Goal: Information Seeking & Learning: Learn about a topic

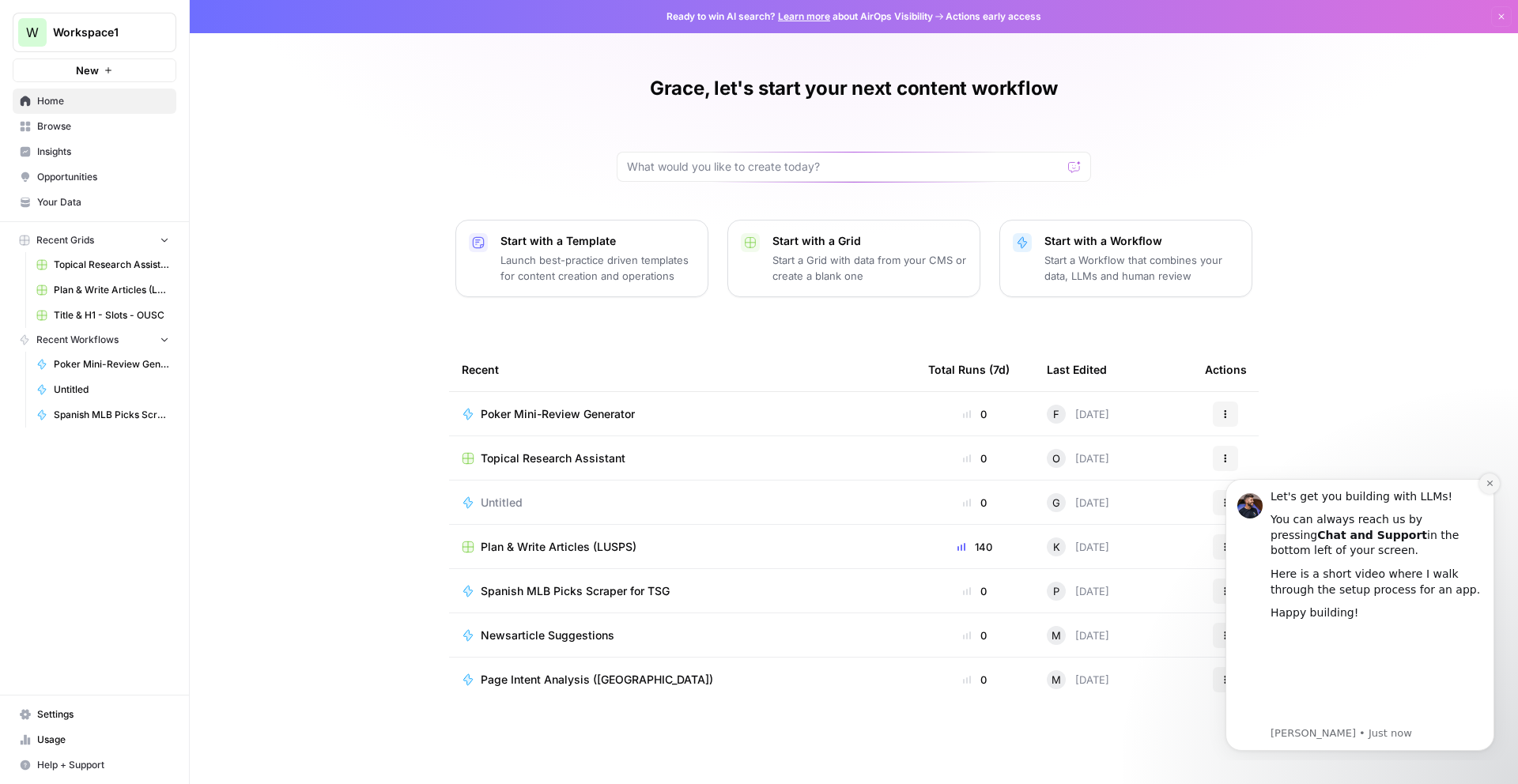
click at [1483, 479] on button "Dismiss notification" at bounding box center [1490, 483] width 21 height 21
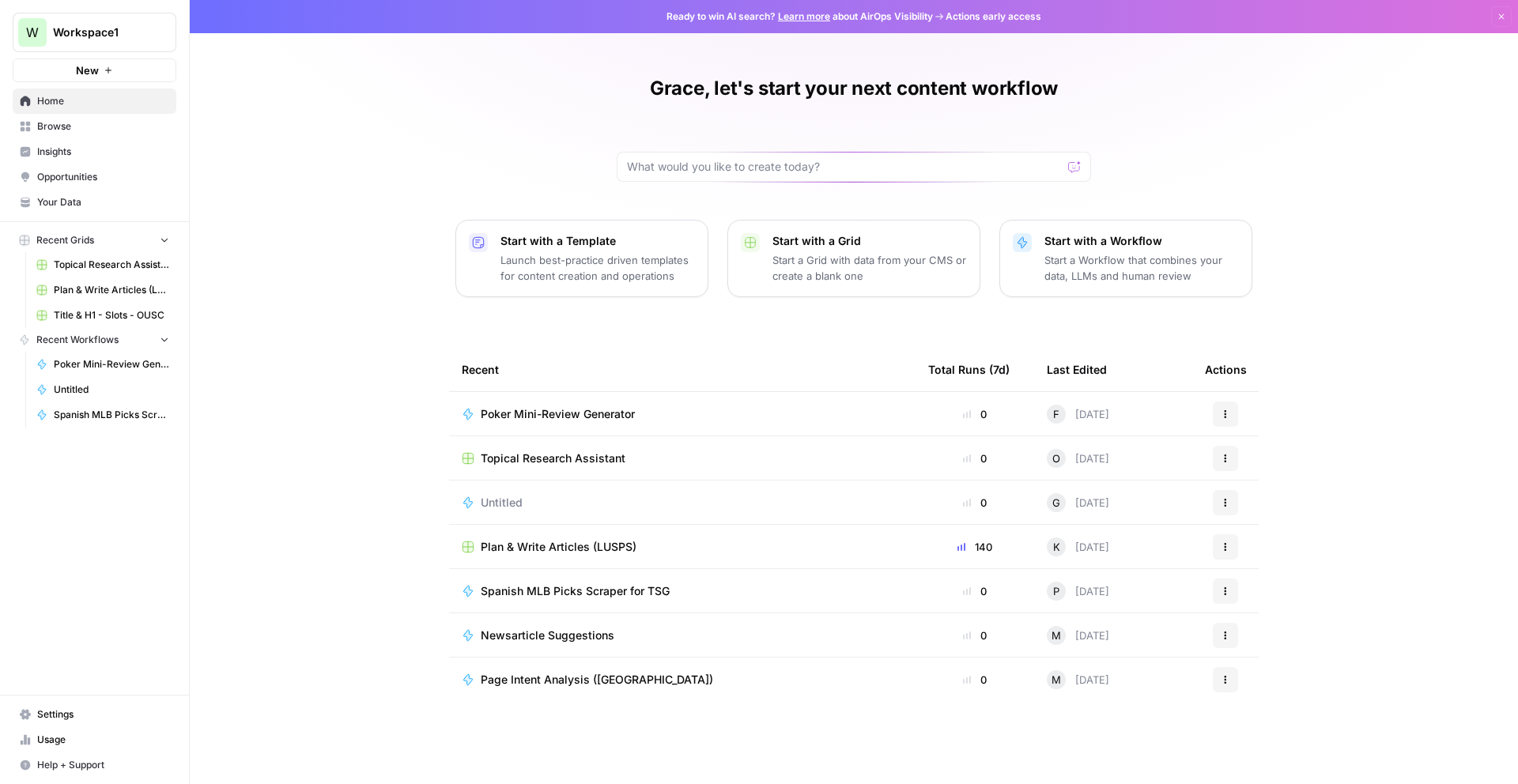
click at [66, 256] on link "Topical Research Assistant" at bounding box center [102, 264] width 147 height 26
click at [164, 244] on icon "button" at bounding box center [165, 240] width 11 height 11
click at [163, 243] on icon "button" at bounding box center [165, 240] width 4 height 7
click at [166, 288] on icon "button" at bounding box center [164, 289] width 7 height 4
click at [165, 292] on icon "button" at bounding box center [165, 289] width 11 height 11
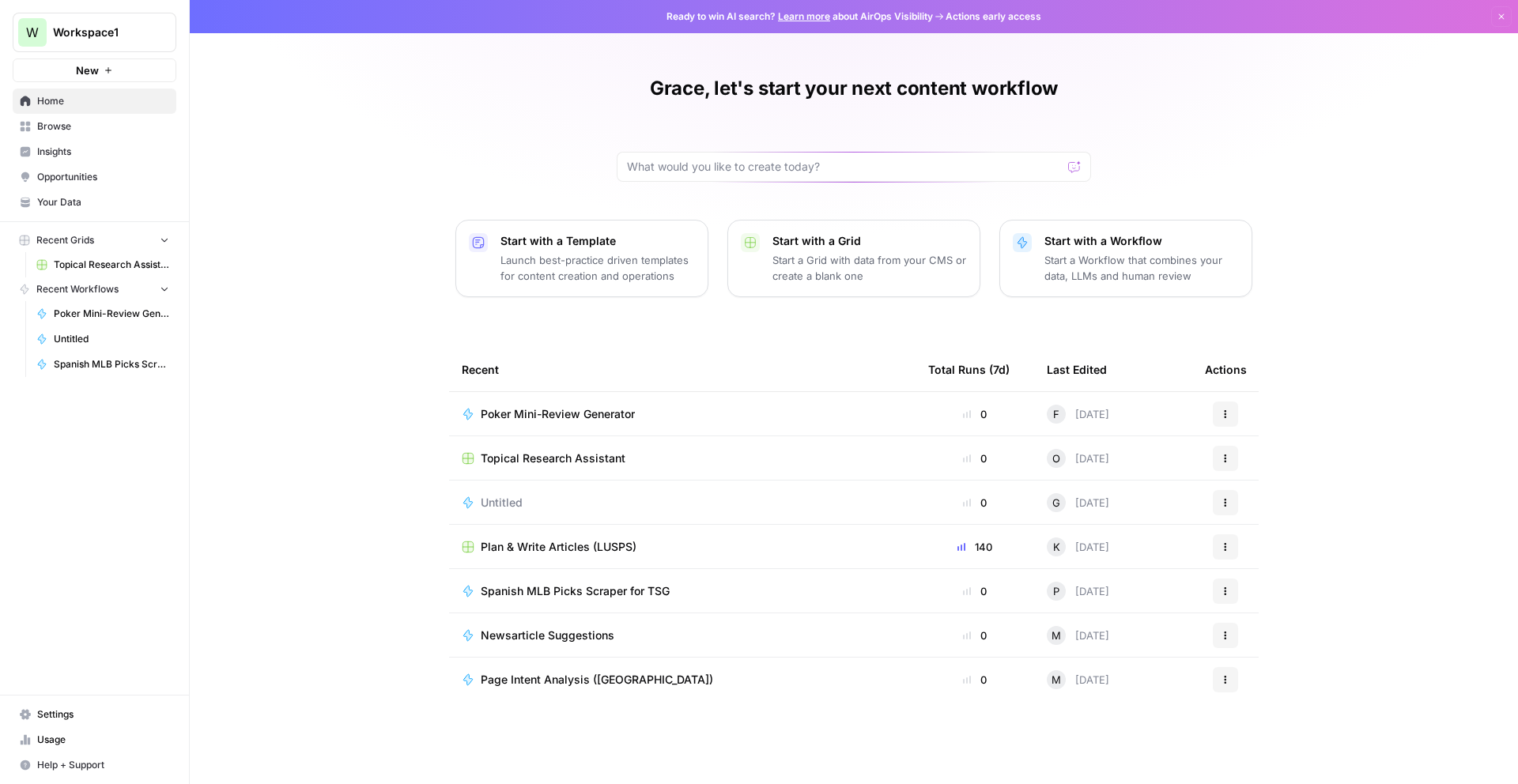
click at [138, 317] on span "Poker Mini-Review Generator" at bounding box center [112, 314] width 116 height 14
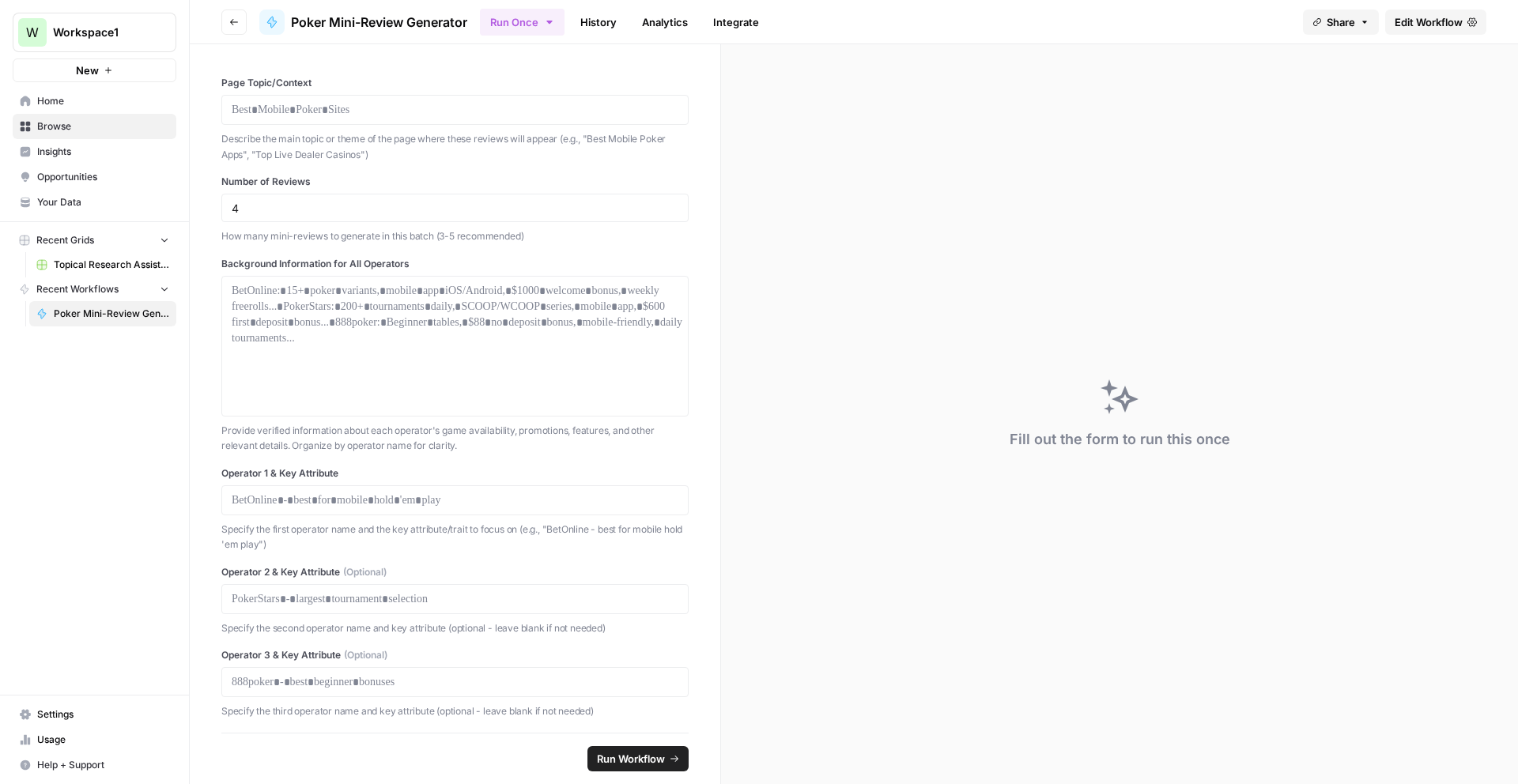
click at [159, 288] on icon "button" at bounding box center [165, 288] width 11 height 11
click at [162, 290] on icon "button" at bounding box center [165, 289] width 11 height 11
click at [236, 22] on icon "button" at bounding box center [234, 22] width 9 height 9
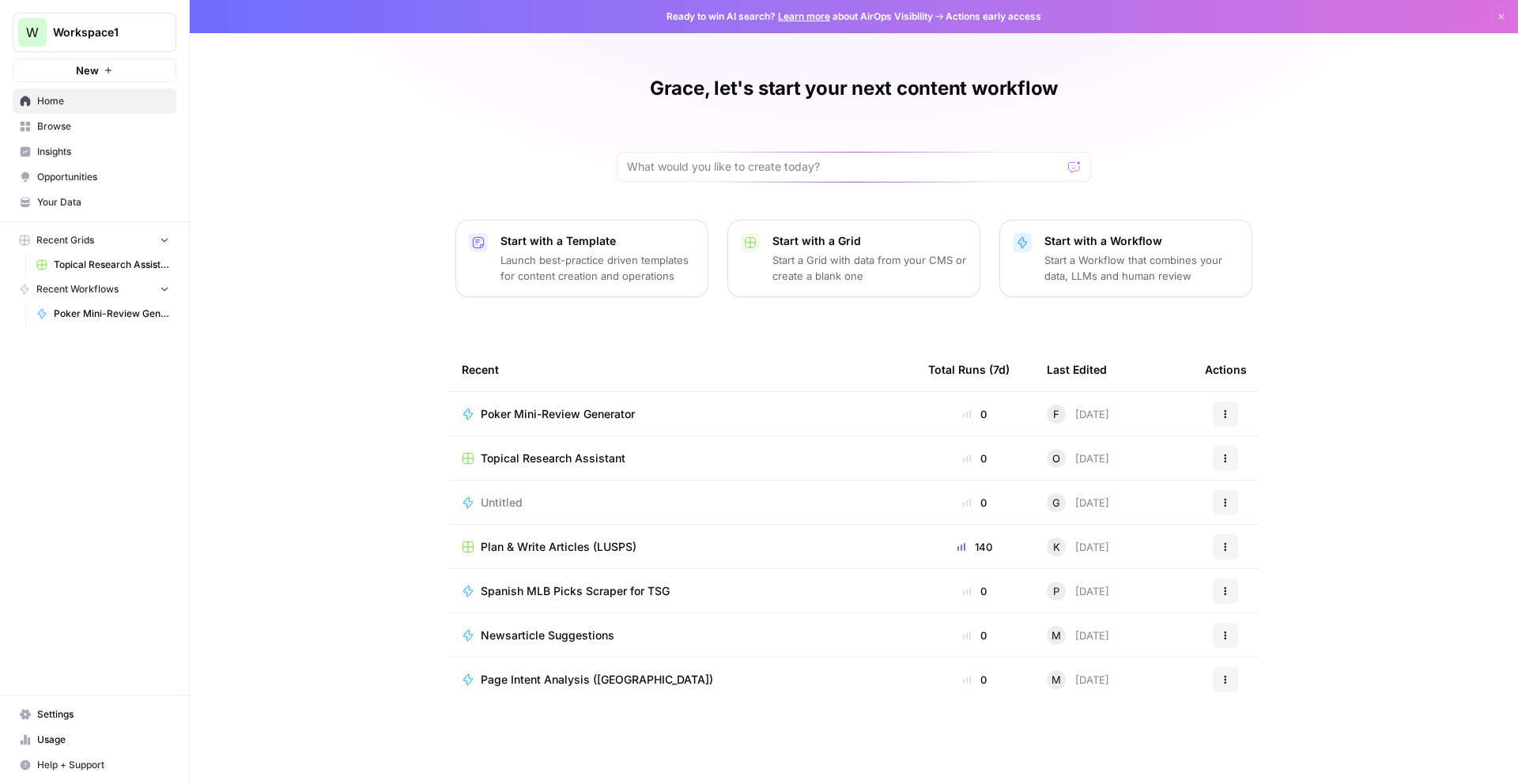
click at [570, 455] on span "Topical Research Assistant" at bounding box center [553, 458] width 145 height 16
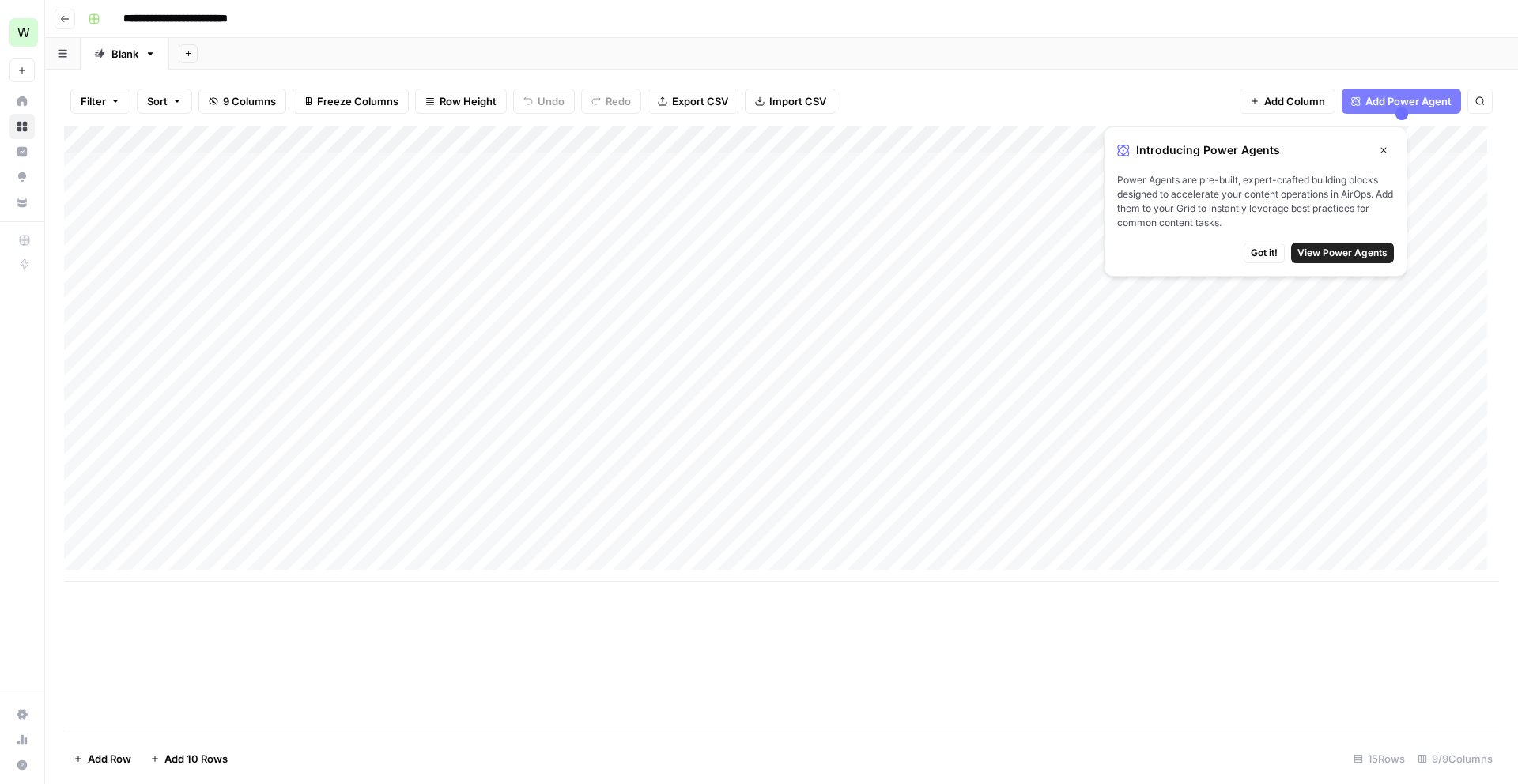
click at [64, 18] on icon "button" at bounding box center [64, 19] width 8 height 7
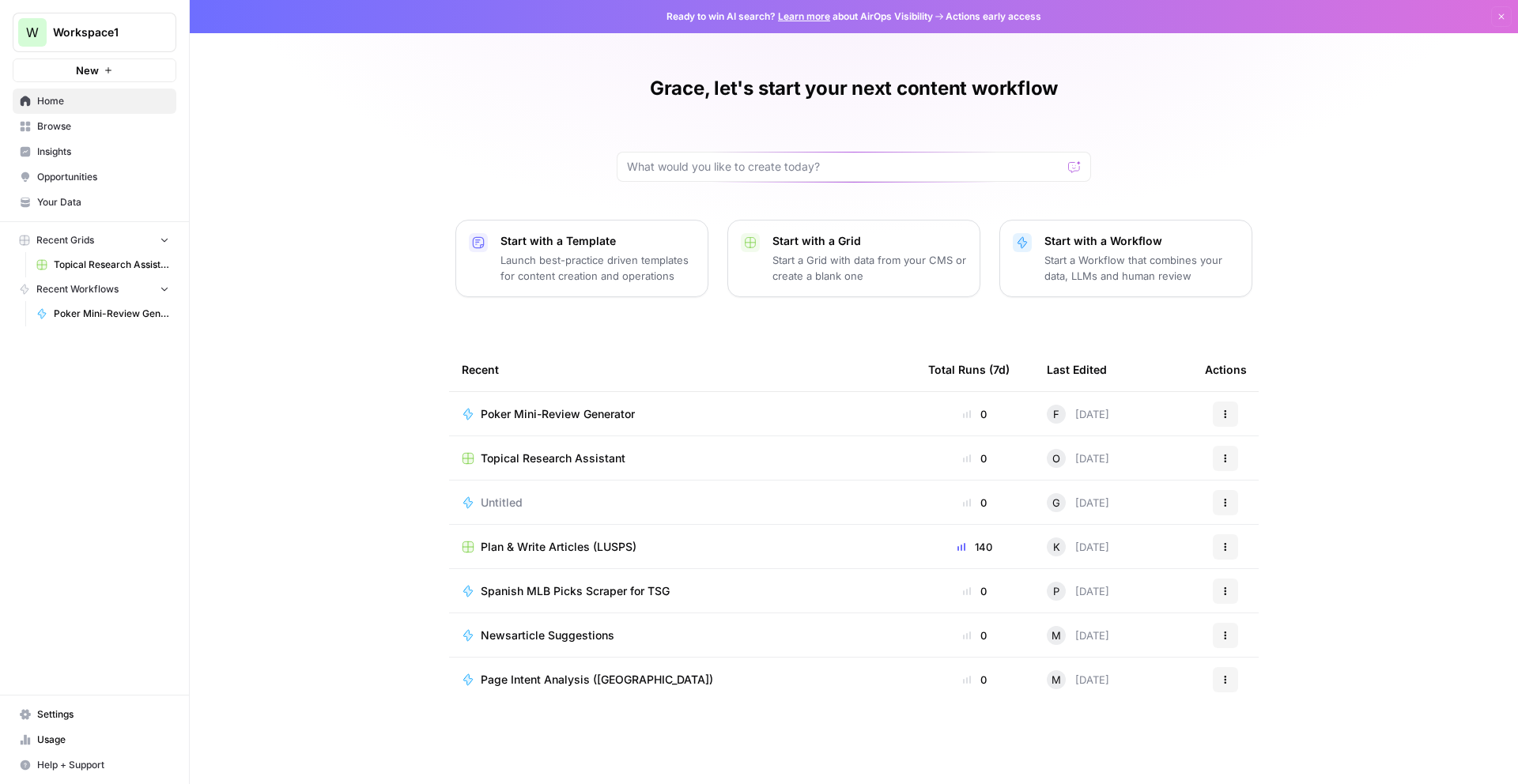
click at [571, 547] on span "Plan & Write Articles (LUSPS)" at bounding box center [558, 547] width 155 height 16
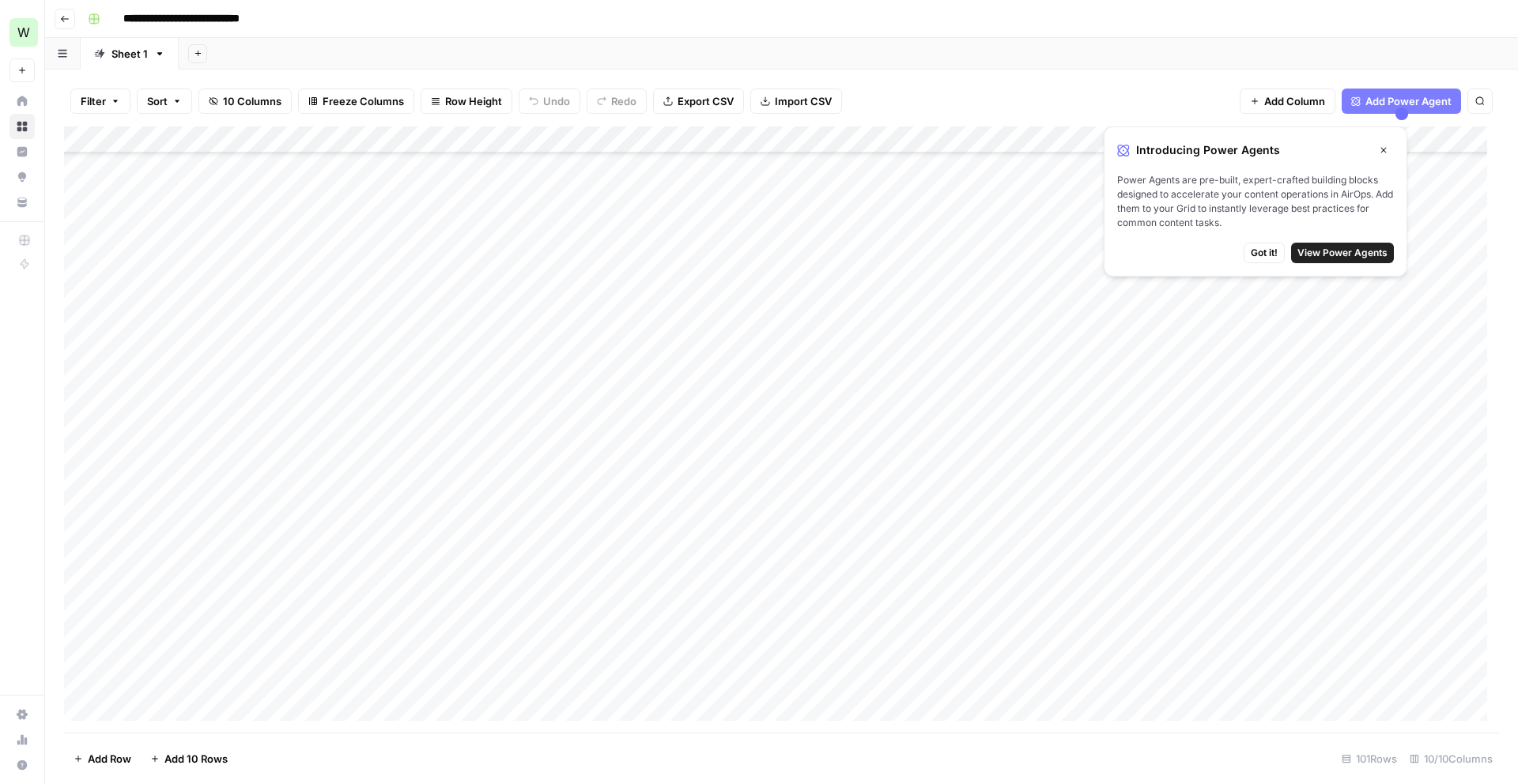
scroll to position [1950, 0]
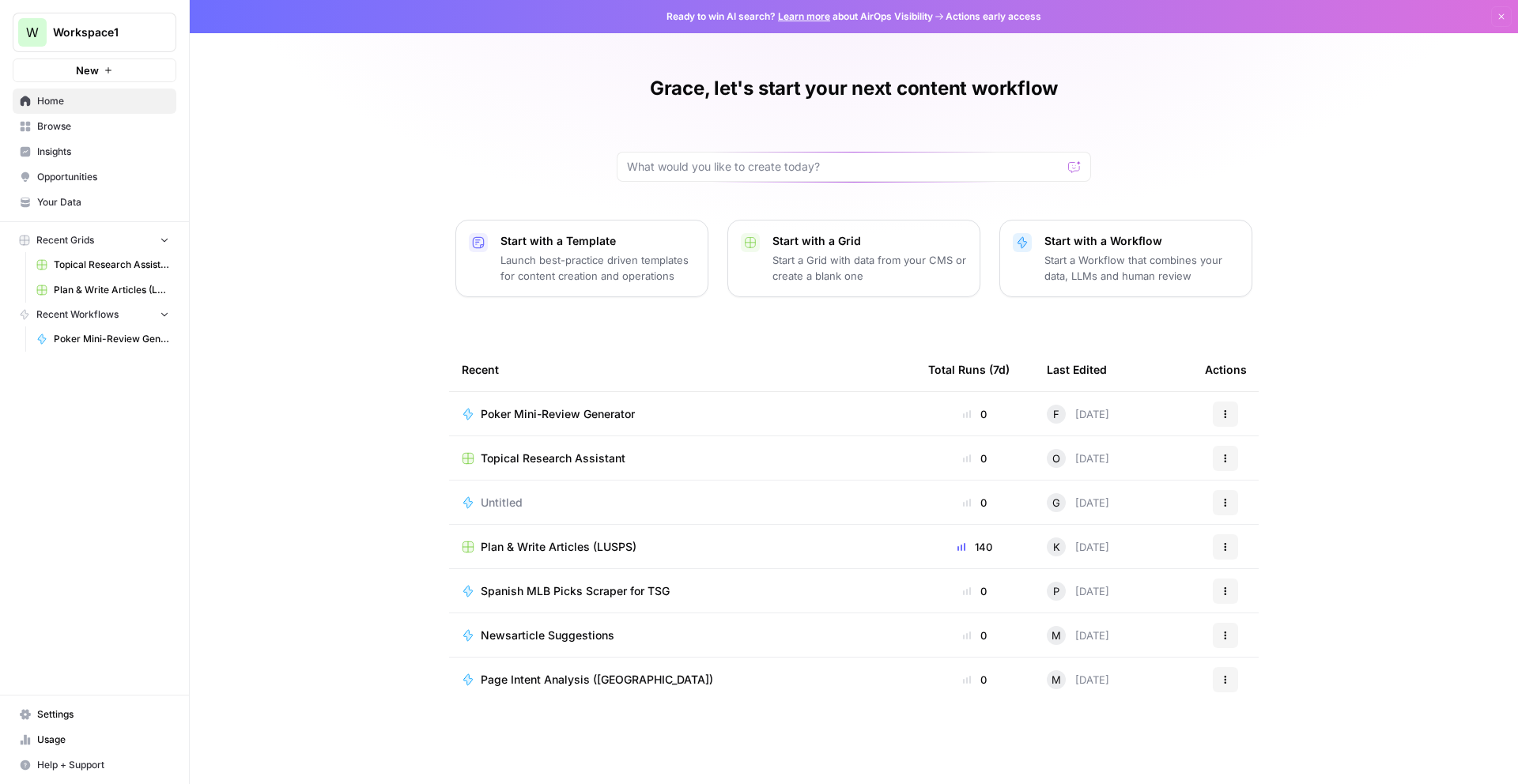
click at [56, 102] on span "Home" at bounding box center [102, 100] width 132 height 14
click at [56, 126] on span "Browse" at bounding box center [102, 126] width 132 height 14
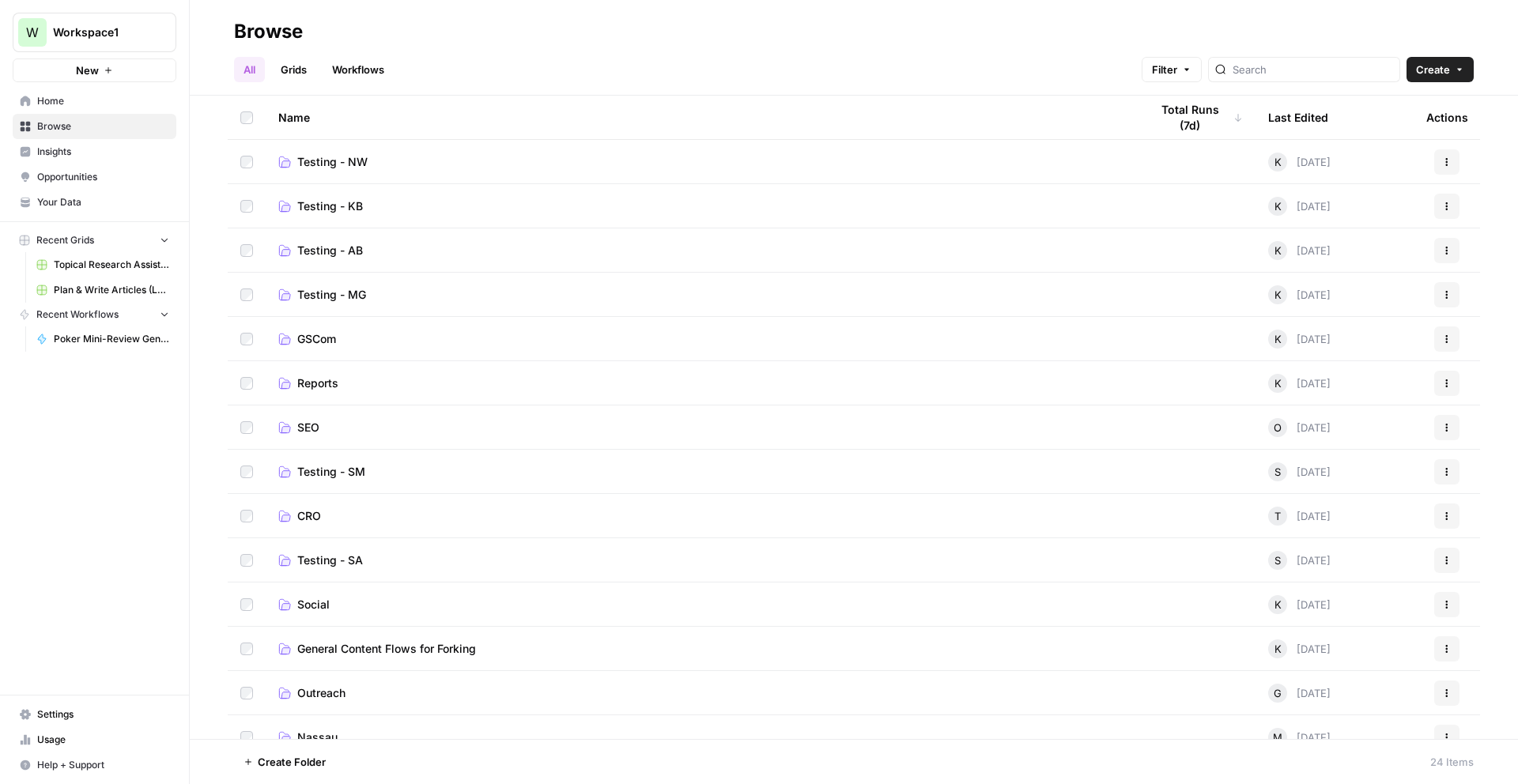
click at [58, 154] on span "Insights" at bounding box center [102, 152] width 132 height 14
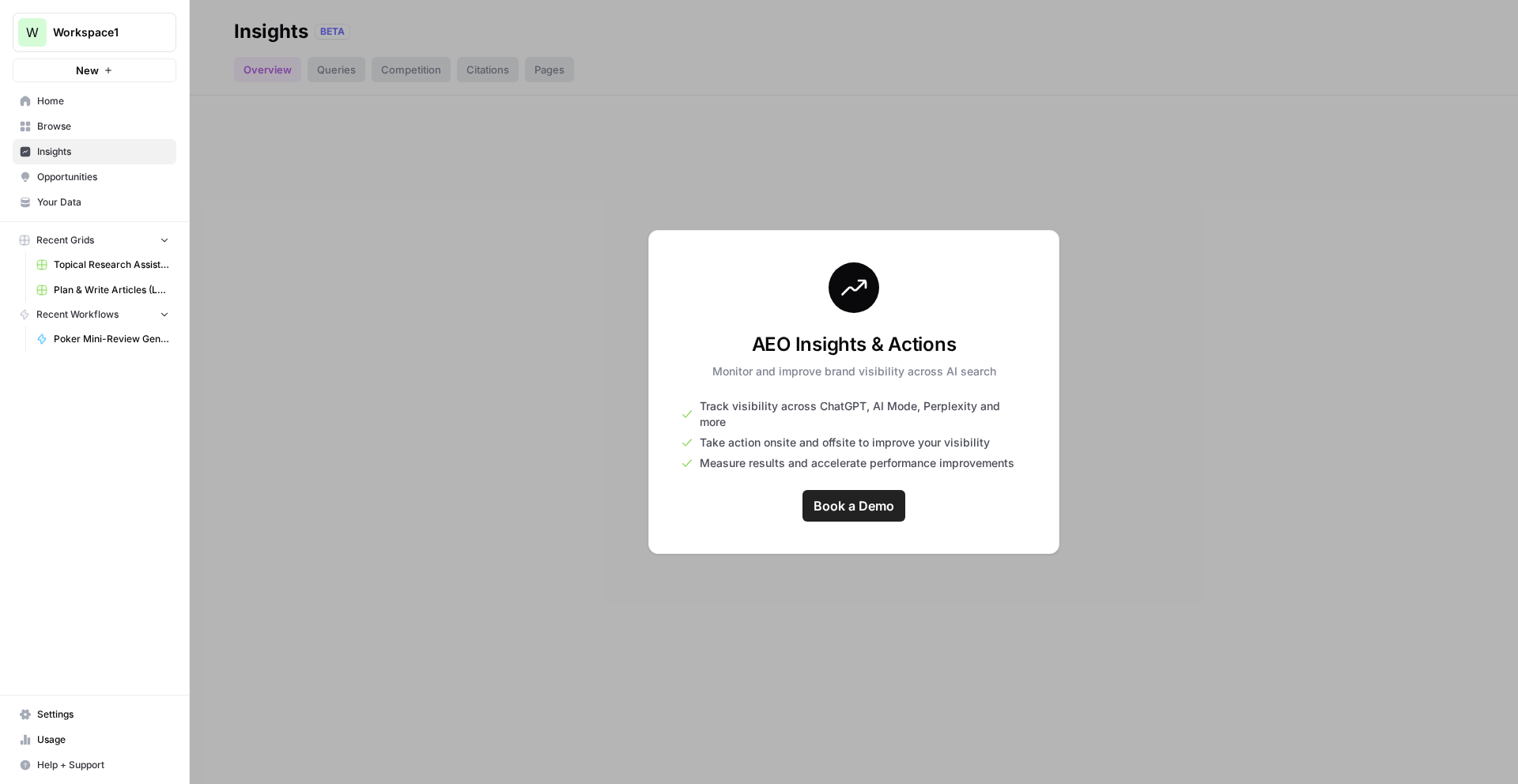
click at [57, 177] on span "Opportunities" at bounding box center [102, 176] width 132 height 14
click at [61, 196] on span "Your Data" at bounding box center [102, 202] width 132 height 14
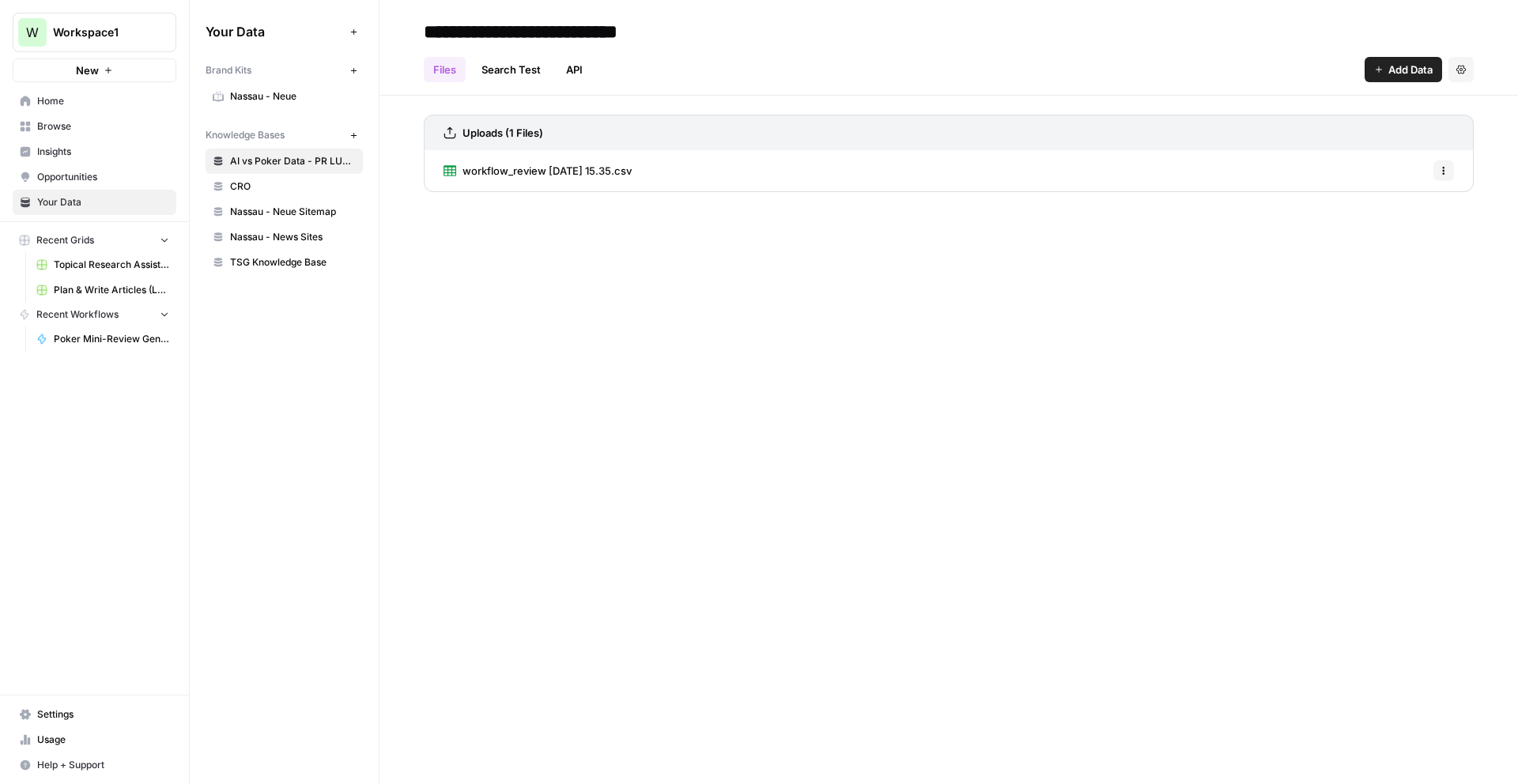
click at [265, 96] on span "Nassau - Neue" at bounding box center [293, 96] width 126 height 14
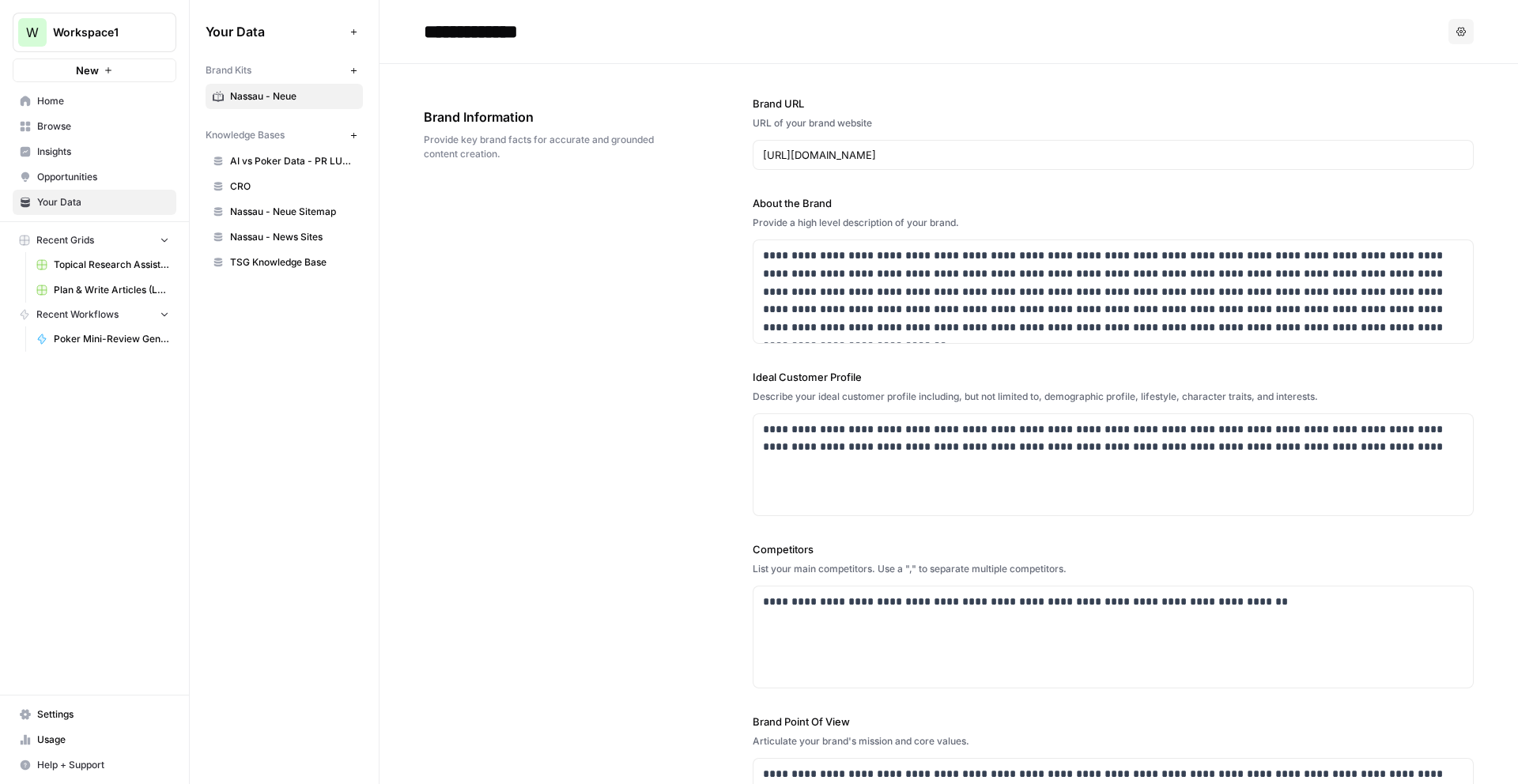
click at [63, 763] on span "Help + Support" at bounding box center [102, 765] width 132 height 14
click at [276, 706] on span "AirOps Academy" at bounding box center [265, 707] width 106 height 14
